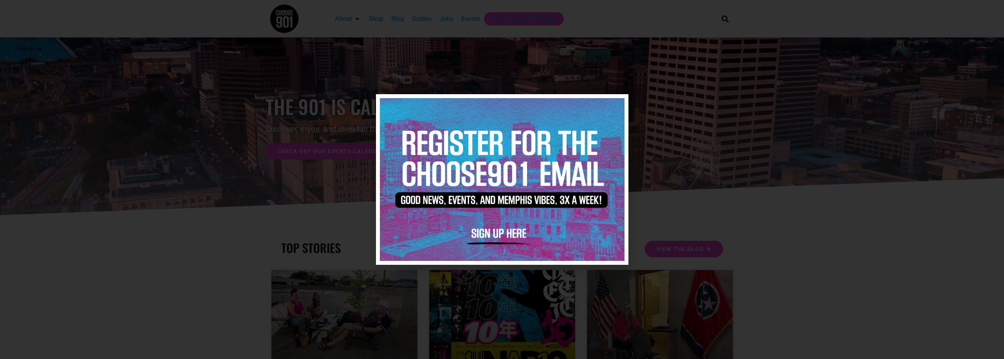
click at [619, 107] on icon "Close" at bounding box center [618, 105] width 6 height 6
click at [619, 107] on div "the 901 is calling for you! Discover, enjoy, and invest in the city of Memphis.…" at bounding box center [501, 127] width 473 height 180
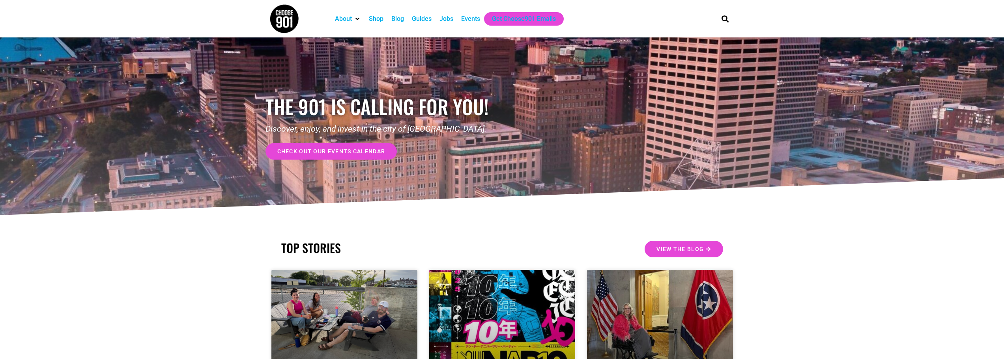
click at [449, 20] on div "Jobs" at bounding box center [446, 18] width 14 height 9
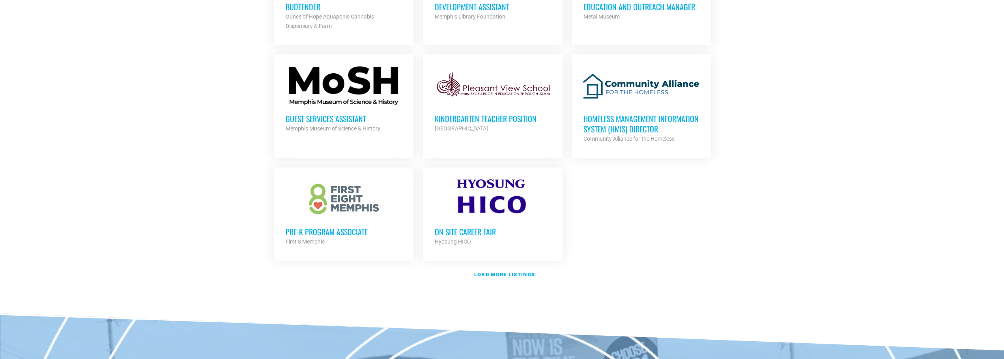
scroll to position [868, 0]
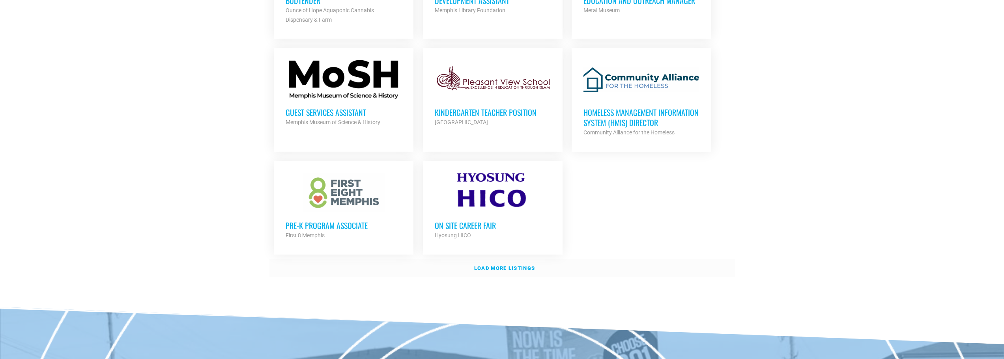
click at [505, 266] on strong "Load more listings" at bounding box center [504, 268] width 61 height 6
click at [505, 266] on link "Load more listings" at bounding box center [501, 269] width 465 height 18
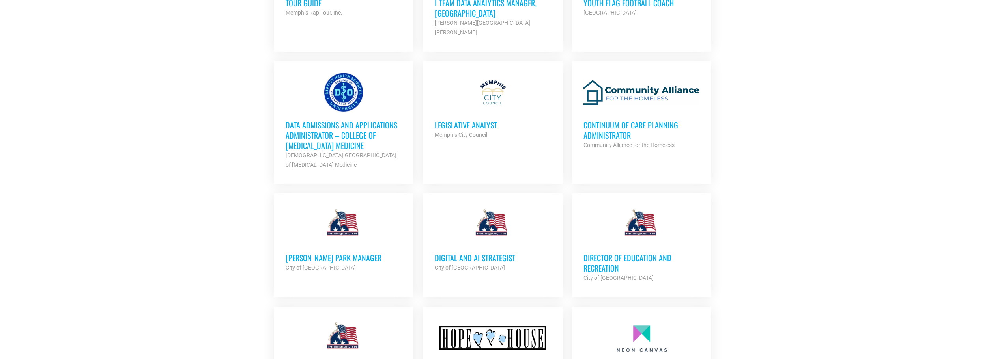
scroll to position [1302, 0]
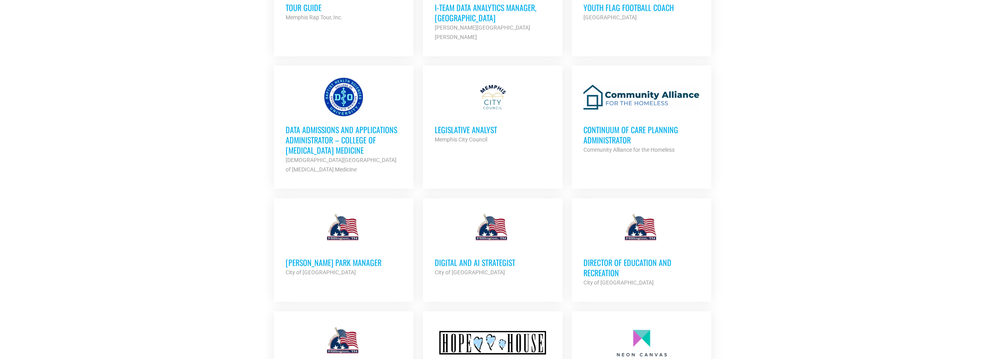
click at [320, 125] on h3 "Data Admissions and Applications Administrator – College of Osteopathic Medicine" at bounding box center [344, 140] width 116 height 31
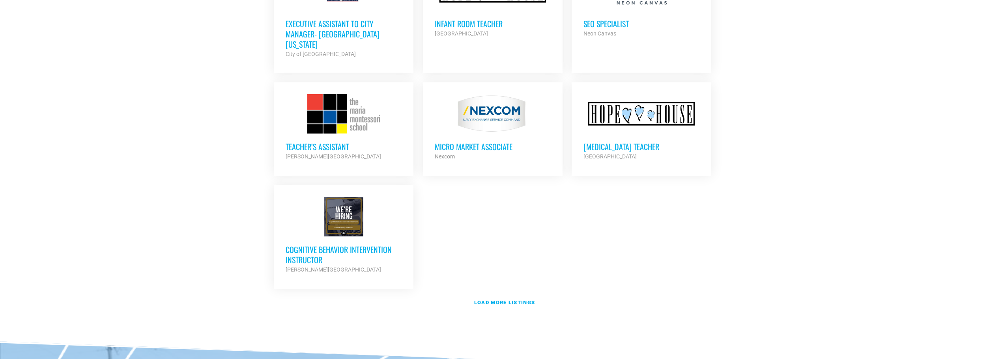
scroll to position [1658, 0]
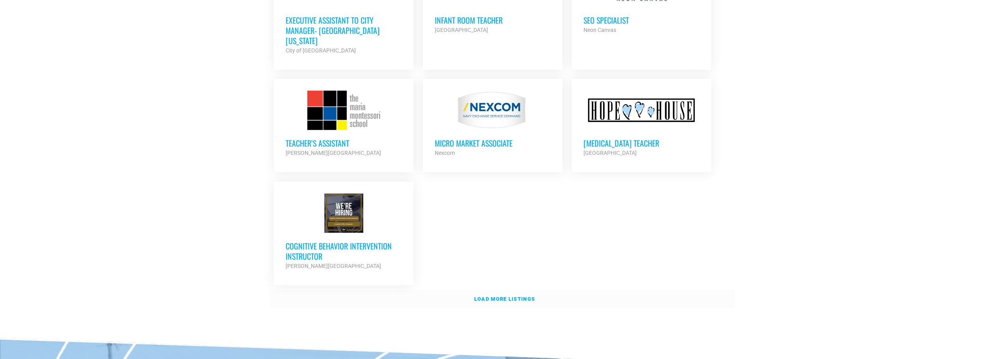
click at [503, 296] on strong "Load more listings" at bounding box center [504, 299] width 61 height 6
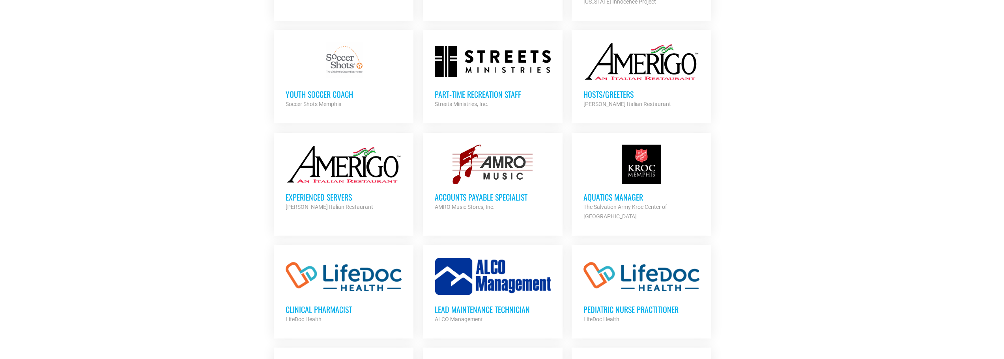
scroll to position [1934, 0]
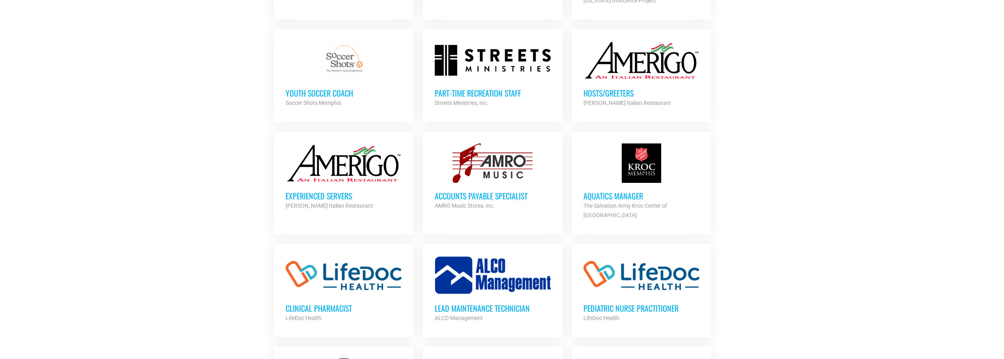
click at [478, 191] on h3 "Accounts Payable Specialist" at bounding box center [493, 196] width 116 height 10
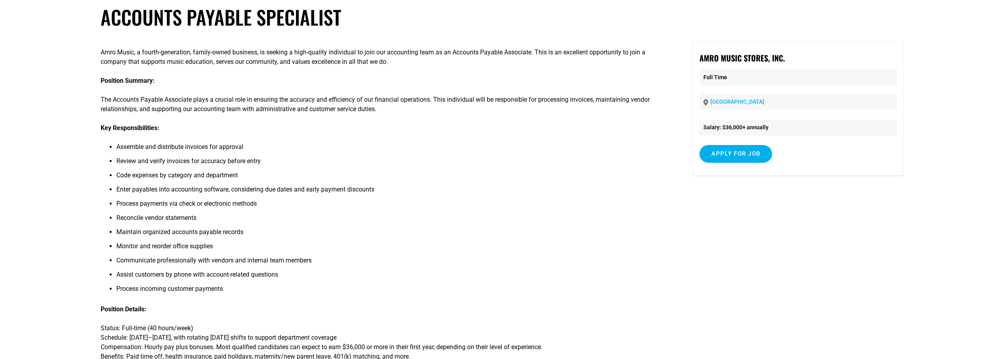
scroll to position [39, 0]
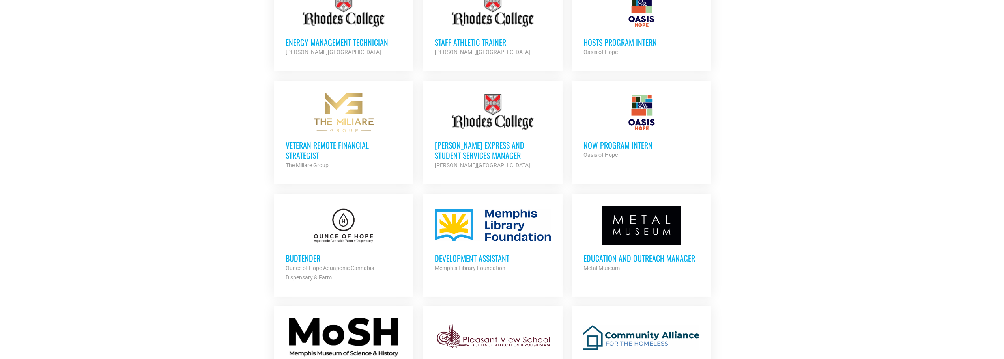
scroll to position [589, 0]
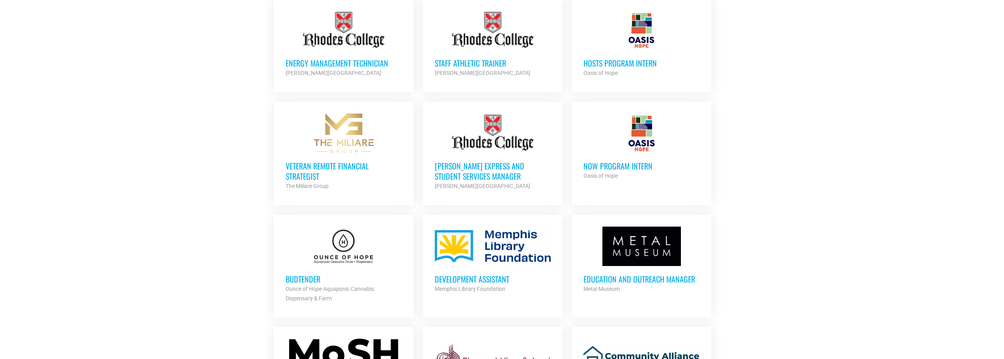
click at [333, 262] on div at bounding box center [344, 246] width 116 height 39
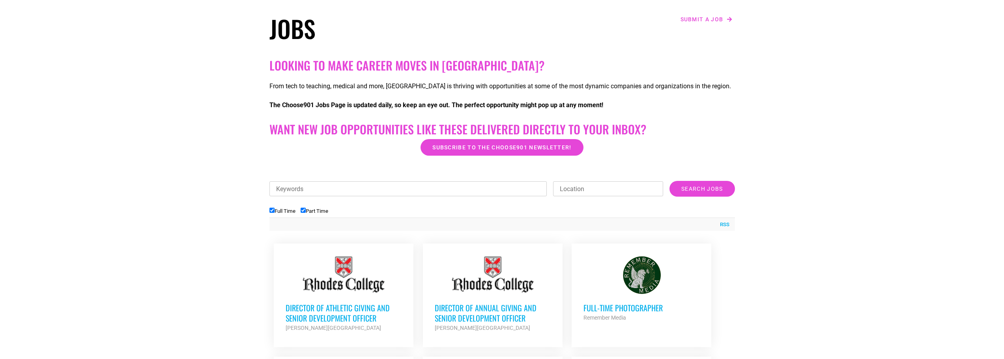
scroll to position [116, 0]
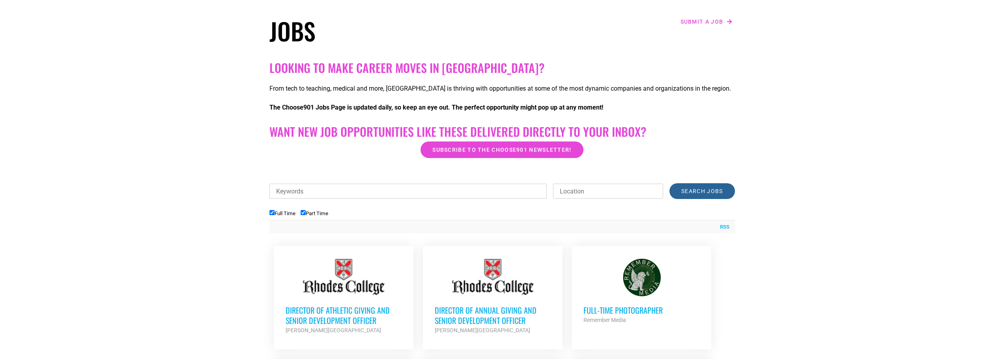
click at [693, 194] on input "Search Jobs" at bounding box center [701, 191] width 65 height 16
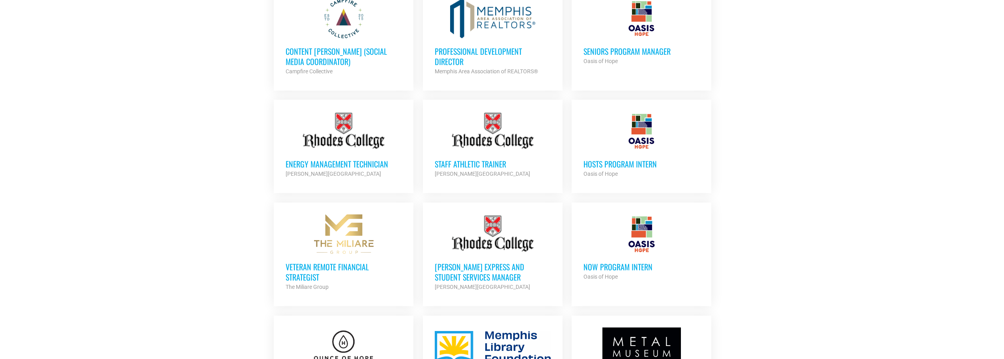
scroll to position [510, 0]
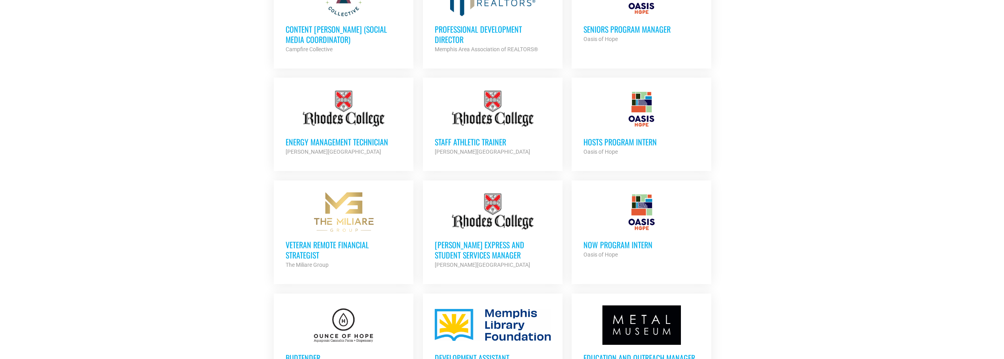
click at [328, 247] on h3 "Veteran Remote Financial Strategist" at bounding box center [344, 250] width 116 height 21
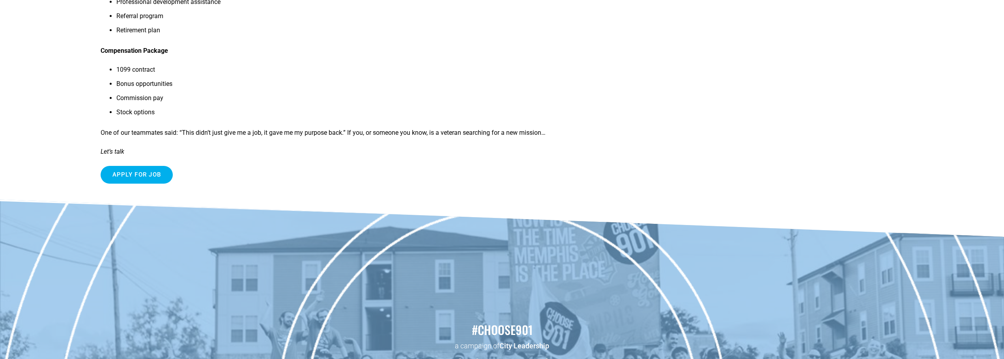
scroll to position [394, 0]
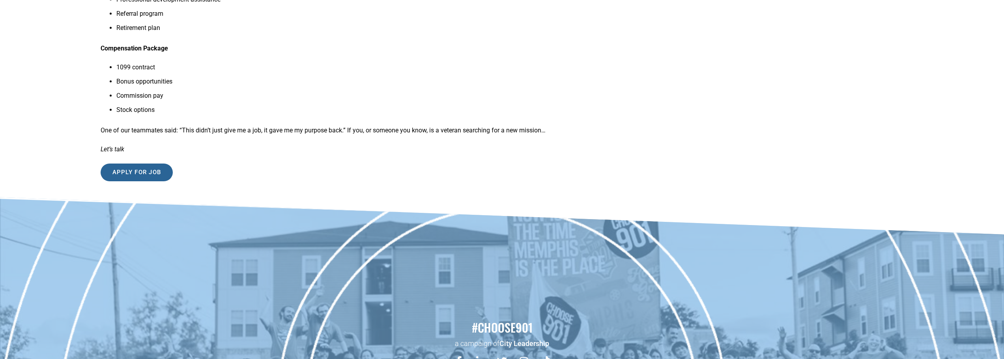
click at [142, 171] on input "Apply for job" at bounding box center [137, 173] width 73 height 18
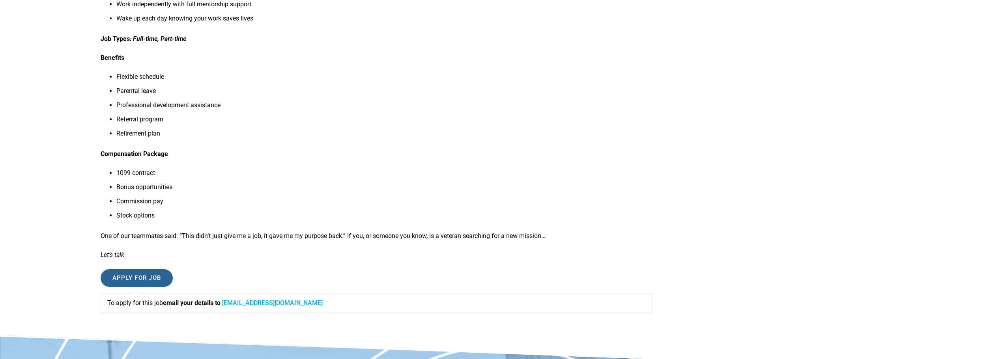
scroll to position [316, 0]
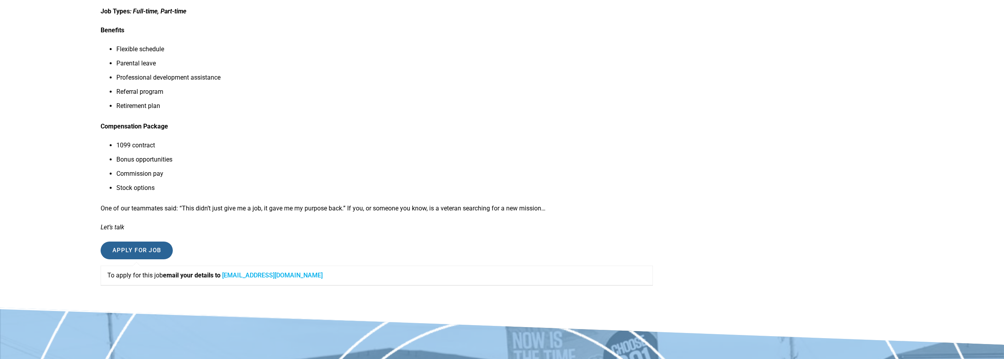
click at [136, 253] on input "Apply for job" at bounding box center [137, 251] width 73 height 18
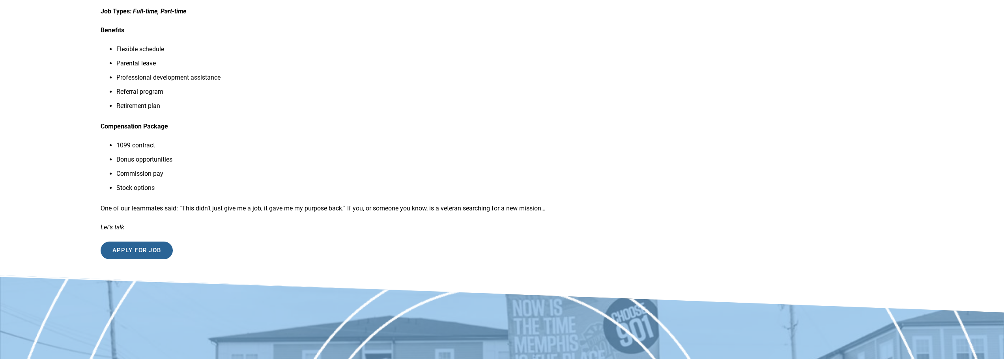
click at [125, 255] on input "Apply for job" at bounding box center [137, 251] width 73 height 18
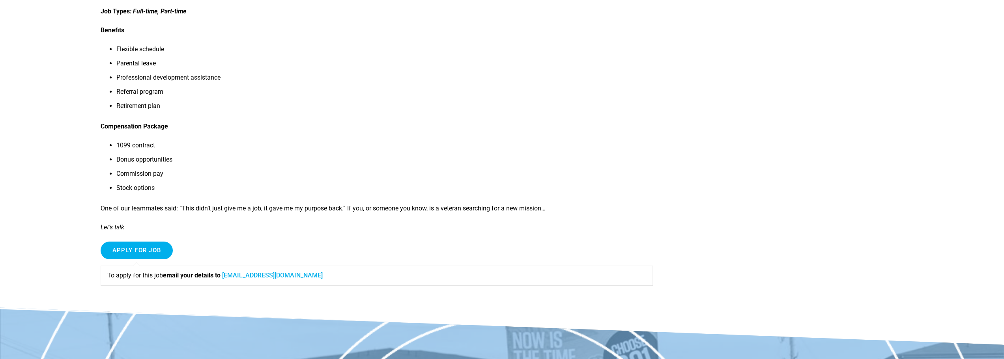
drag, startPoint x: 328, startPoint y: 277, endPoint x: 228, endPoint y: 275, distance: 100.6
click at [228, 275] on p "To apply for this job email your details to [EMAIL_ADDRESS][DOMAIN_NAME]" at bounding box center [376, 275] width 539 height 9
copy link "[EMAIL_ADDRESS][DOMAIN_NAME]"
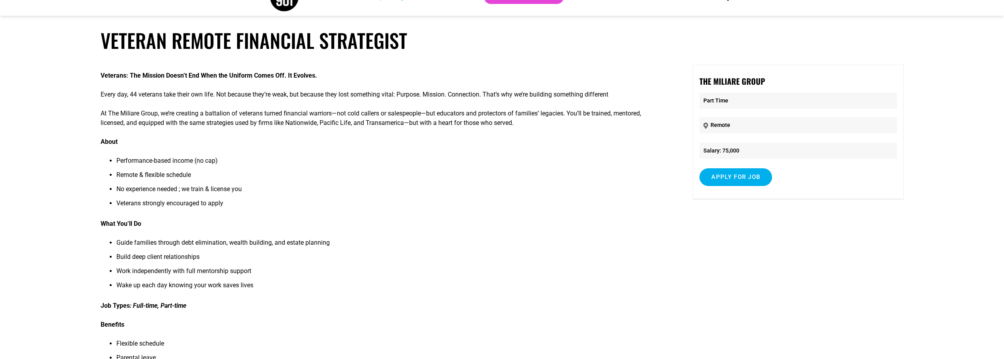
scroll to position [1, 0]
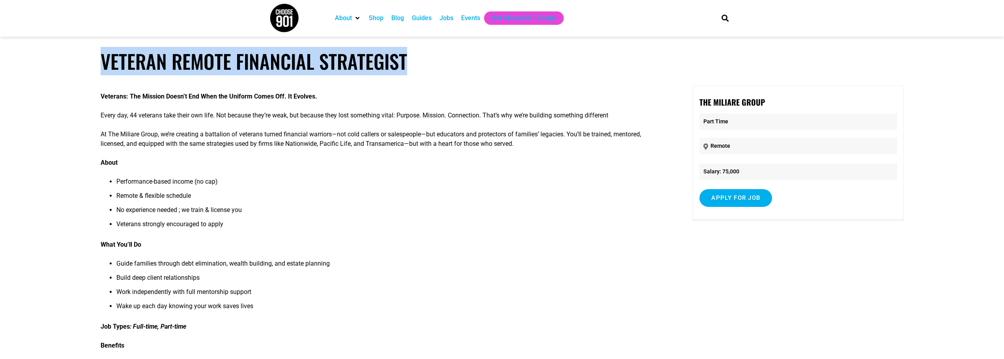
drag, startPoint x: 416, startPoint y: 60, endPoint x: 103, endPoint y: 65, distance: 313.6
click at [99, 64] on article "Veteran Remote Financial Strategist Veterans: The Mission Doesn’t End When the …" at bounding box center [502, 337] width 1004 height 574
copy h1 "Veteran Remote Financial Strategist"
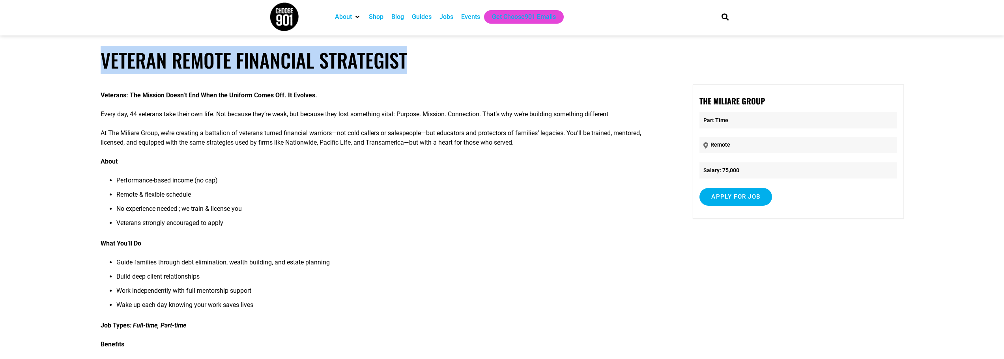
scroll to position [0, 0]
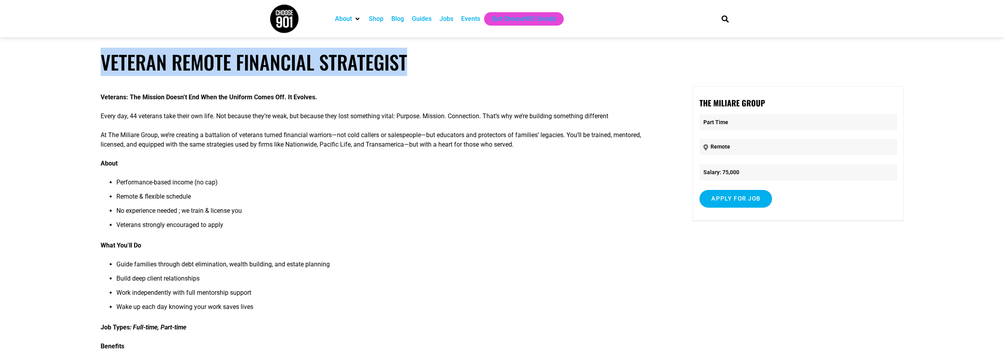
click at [449, 20] on div "Jobs" at bounding box center [446, 18] width 14 height 9
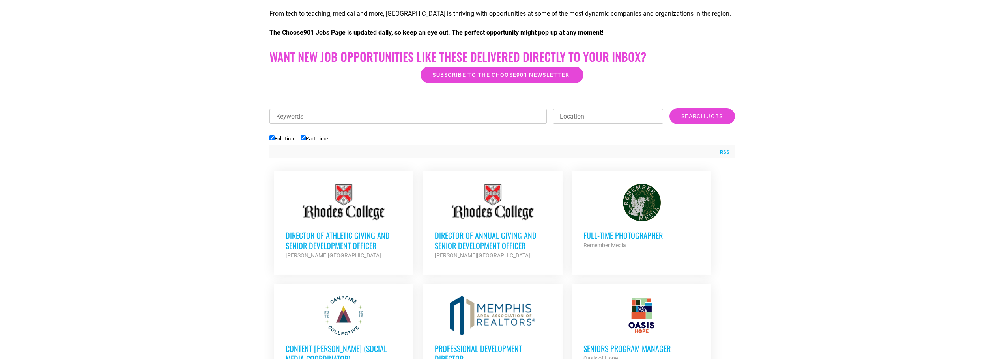
scroll to position [276, 0]
